Goal: Check status

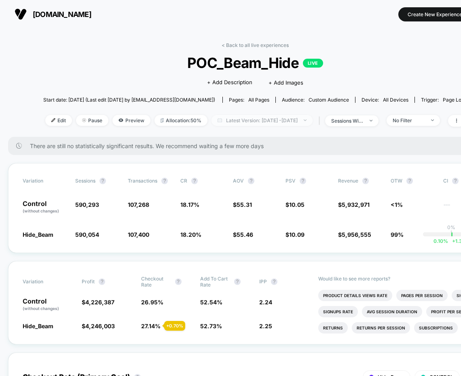
click at [282, 117] on span "Latest Version: [DATE] - [DATE]" at bounding box center [262, 120] width 101 height 11
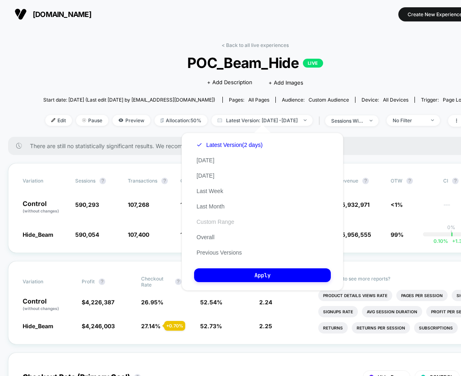
click at [209, 221] on button "Custom Range" at bounding box center [215, 221] width 42 height 7
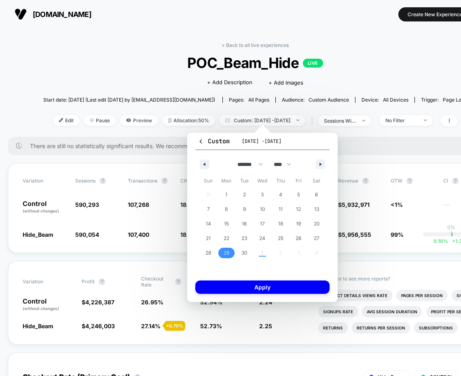
click at [226, 252] on span "29" at bounding box center [227, 253] width 6 height 15
click at [242, 252] on span "30" at bounding box center [244, 253] width 6 height 15
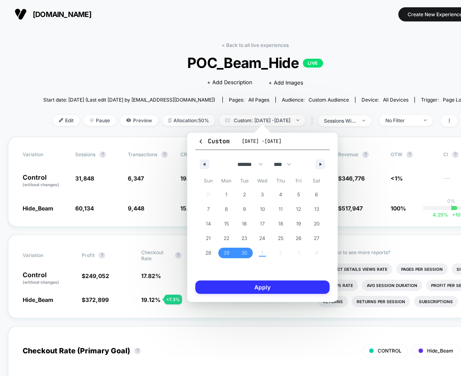
click at [261, 285] on button "Apply" at bounding box center [262, 286] width 134 height 13
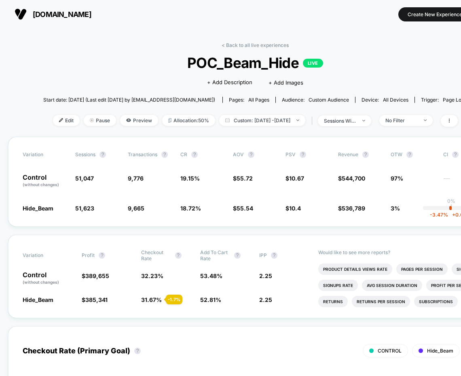
click at [294, 125] on div "Edit Pause Preview Allocation: 50% Custom: [DATE] - [DATE] | sessions with impr…" at bounding box center [255, 121] width 424 height 12
click at [292, 119] on span "Custom: [DATE] - [DATE]" at bounding box center [262, 120] width 86 height 11
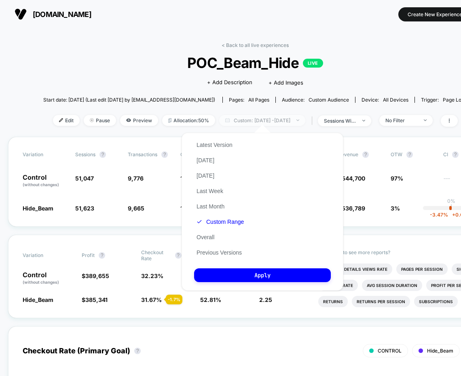
click at [297, 118] on span "Custom: [DATE] - [DATE]" at bounding box center [262, 120] width 86 height 11
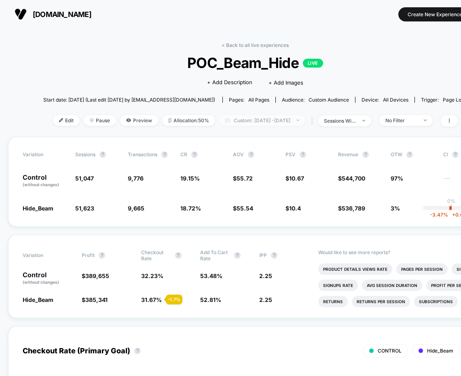
click at [299, 119] on span "Custom: [DATE] - [DATE]" at bounding box center [262, 120] width 86 height 11
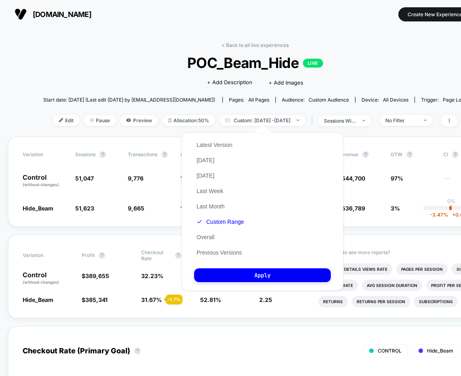
click at [380, 61] on span "POC_Beam_Hide LIVE" at bounding box center [255, 62] width 381 height 17
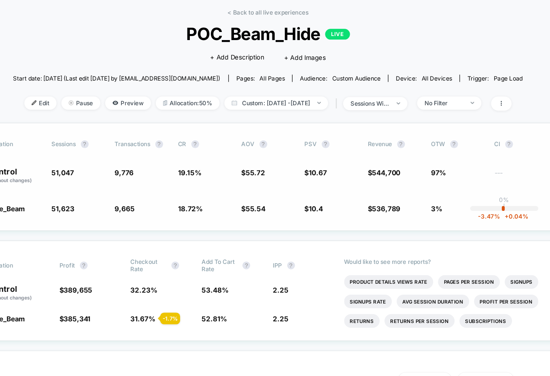
click at [379, 213] on div "Variation Sessions ? Transactions ? CR ? AOV ? PSV ? Revenue ? OTW ? CI ? Contr…" at bounding box center [275, 182] width 494 height 90
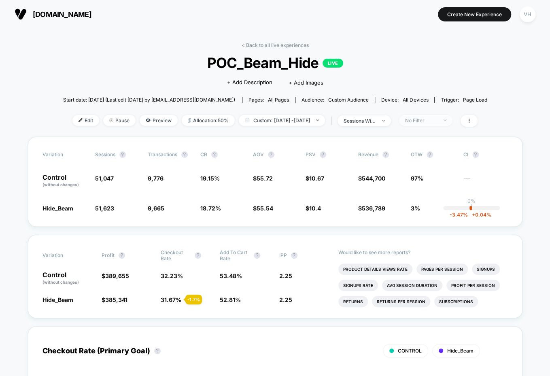
click at [440, 123] on span "No Filter" at bounding box center [425, 120] width 53 height 11
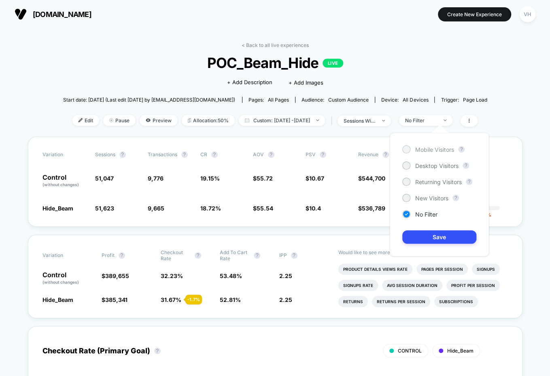
click at [419, 150] on span "Mobile Visitors" at bounding box center [434, 149] width 39 height 7
click at [434, 238] on button "Save" at bounding box center [439, 236] width 74 height 13
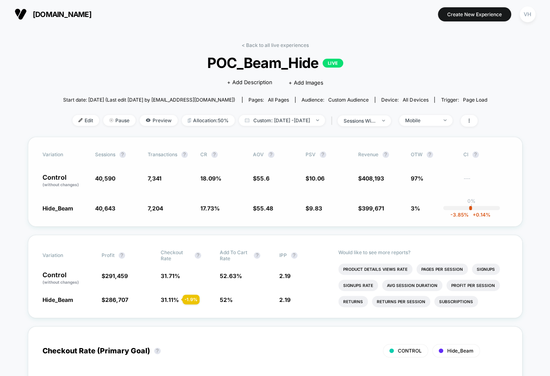
click at [268, 178] on span "55.6" at bounding box center [262, 178] width 13 height 7
click at [257, 181] on span "$ 55.6" at bounding box center [275, 181] width 44 height 14
click at [430, 117] on div "Mobile" at bounding box center [421, 120] width 32 height 6
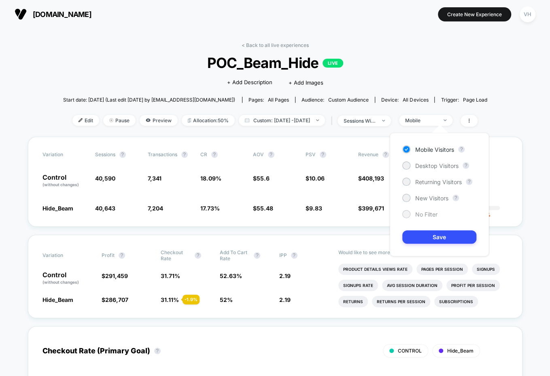
click at [410, 211] on div "No Filter" at bounding box center [419, 214] width 35 height 8
click at [420, 235] on button "Save" at bounding box center [439, 236] width 74 height 13
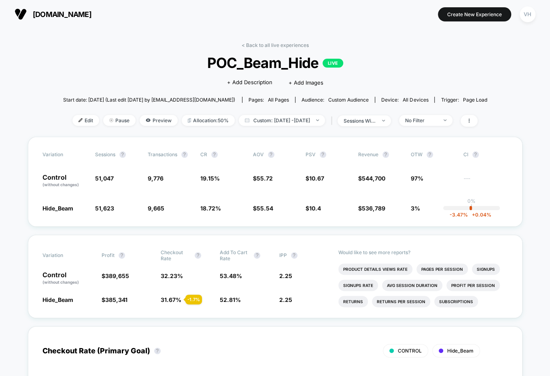
click at [159, 129] on div "< Back to all live experiences POC_Beam_Hide LIVE Click to edit experience deta…" at bounding box center [275, 89] width 424 height 95
click at [319, 120] on img at bounding box center [317, 120] width 3 height 2
select select "*"
select select "****"
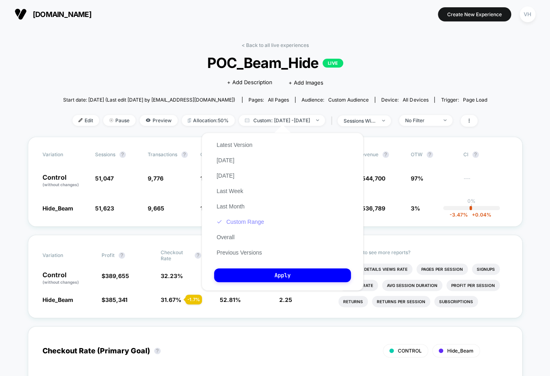
click at [240, 222] on button "Custom Range" at bounding box center [240, 221] width 52 height 7
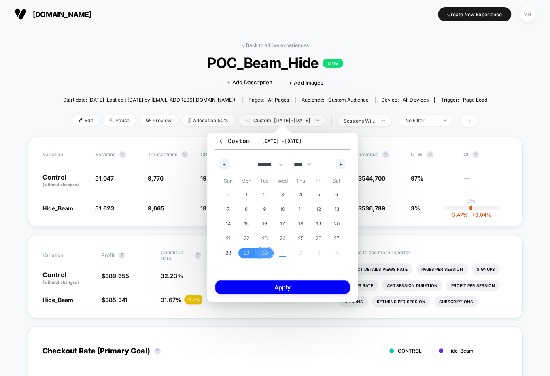
click at [282, 252] on div "31 1 2 3 4 5 6 7 8 9 10 11 12 13 14 15 16 17 18 19 20 21 22 23 24 25 26 27 28 2…" at bounding box center [282, 223] width 126 height 73
click at [344, 163] on button "button" at bounding box center [340, 164] width 10 height 10
select select "*"
click at [285, 191] on span "1" at bounding box center [282, 194] width 18 height 11
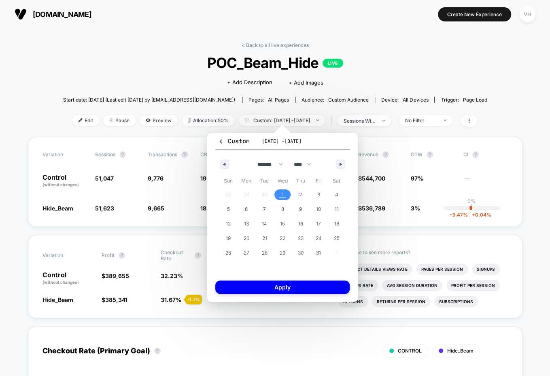
click at [285, 191] on span "1" at bounding box center [282, 194] width 18 height 11
click at [262, 280] on div "Custom [DATE] - [DATE] ******* ******** ***** ***** *** **** **** ****** ******…" at bounding box center [282, 217] width 150 height 169
click at [252, 287] on button "Apply" at bounding box center [282, 286] width 134 height 13
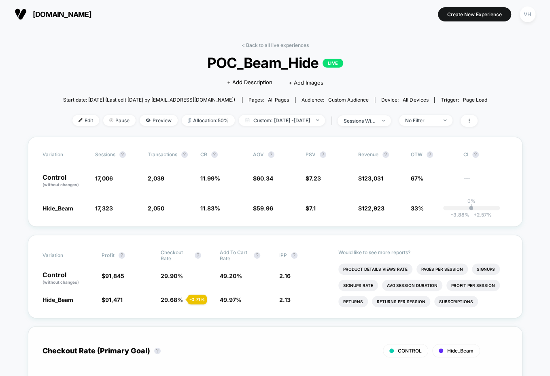
click at [273, 113] on div "< Back to all live experiences POC_Beam_Hide LIVE Click to edit experience deta…" at bounding box center [275, 89] width 424 height 95
click at [273, 119] on span "Custom: [DATE] - [DATE]" at bounding box center [282, 120] width 86 height 11
select select "*"
select select "****"
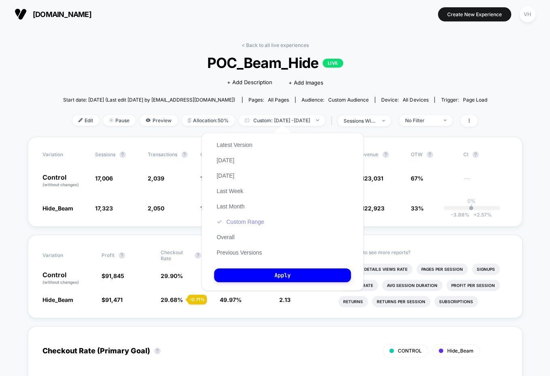
click at [234, 221] on button "Custom Range" at bounding box center [240, 221] width 52 height 7
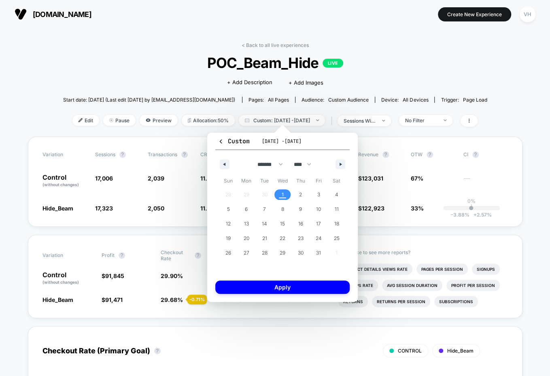
click at [376, 44] on div "< Back to all live experiences POC_Beam_Hide LIVE Click to edit experience deta…" at bounding box center [275, 89] width 424 height 95
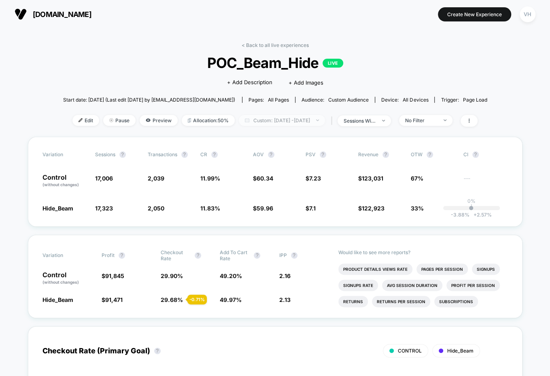
click at [307, 119] on span "Custom: [DATE] - [DATE]" at bounding box center [282, 120] width 86 height 11
select select "*"
select select "****"
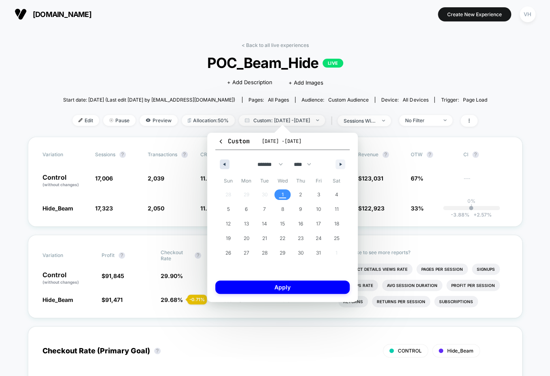
click at [223, 165] on icon "button" at bounding box center [223, 164] width 4 height 3
click at [249, 256] on span "29" at bounding box center [247, 253] width 6 height 15
click at [343, 165] on icon "button" at bounding box center [341, 164] width 4 height 3
click at [284, 194] on span "1" at bounding box center [282, 194] width 18 height 11
select select "*"
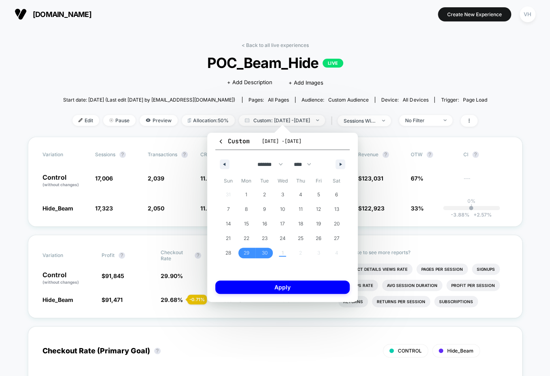
click at [275, 296] on div "Custom [DATE] - [DATE] ******* ******** ***** ***** *** **** **** ****** ******…" at bounding box center [282, 217] width 150 height 169
click at [270, 287] on button "Apply" at bounding box center [282, 286] width 134 height 13
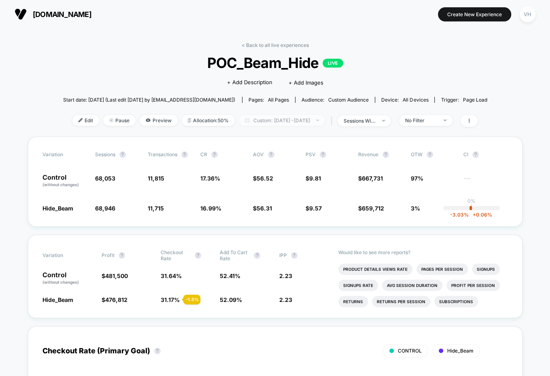
click at [314, 118] on span "Custom: [DATE] - [DATE]" at bounding box center [282, 120] width 86 height 11
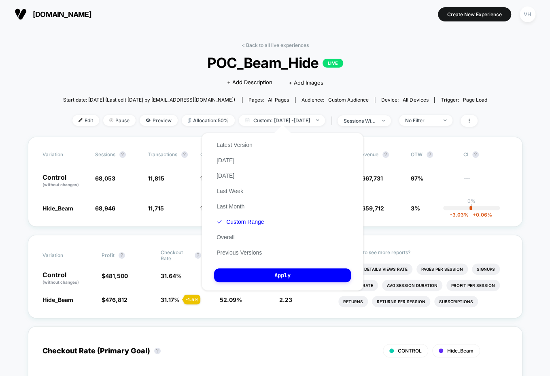
click at [15, 20] on button "[DOMAIN_NAME]" at bounding box center [53, 14] width 82 height 13
